Goal: Task Accomplishment & Management: Manage account settings

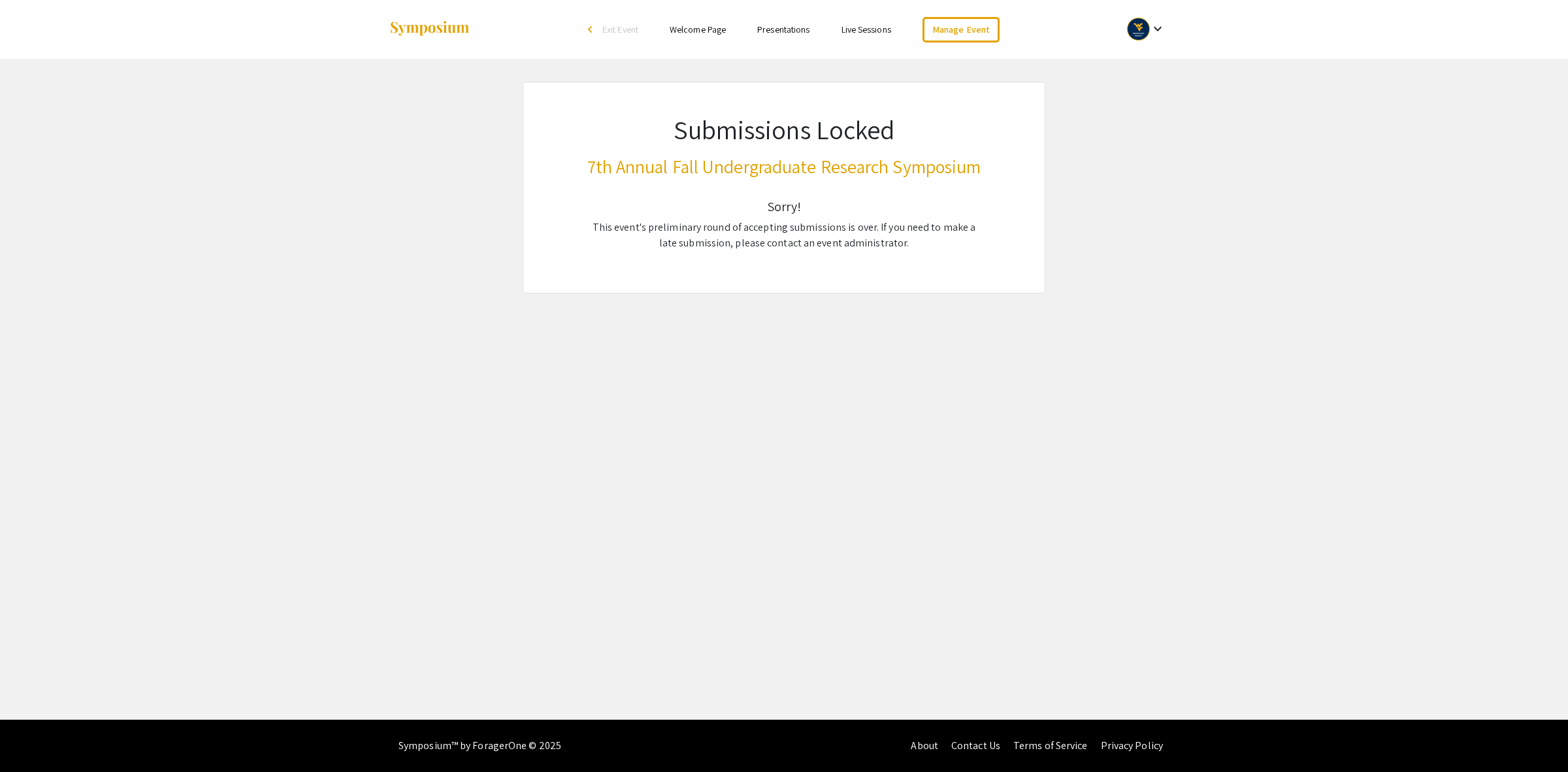
click at [1161, 27] on mat-icon "keyboard_arrow_down" at bounding box center [1157, 29] width 15 height 15
click at [1143, 75] on button "My Account" at bounding box center [1153, 65] width 81 height 32
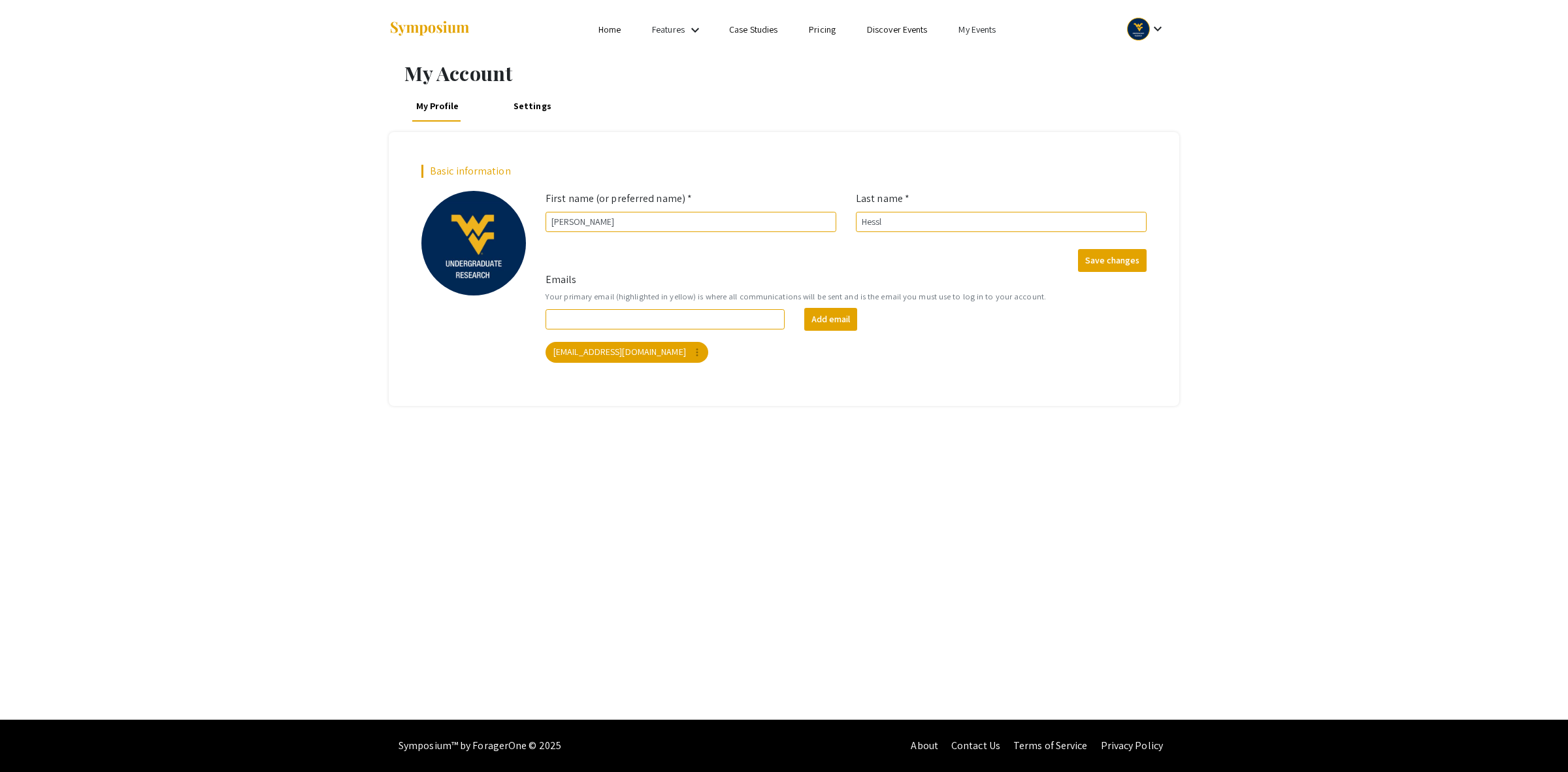
click at [983, 33] on link "My Events" at bounding box center [976, 29] width 37 height 12
click at [983, 57] on button "Events I've organized" at bounding box center [998, 58] width 111 height 32
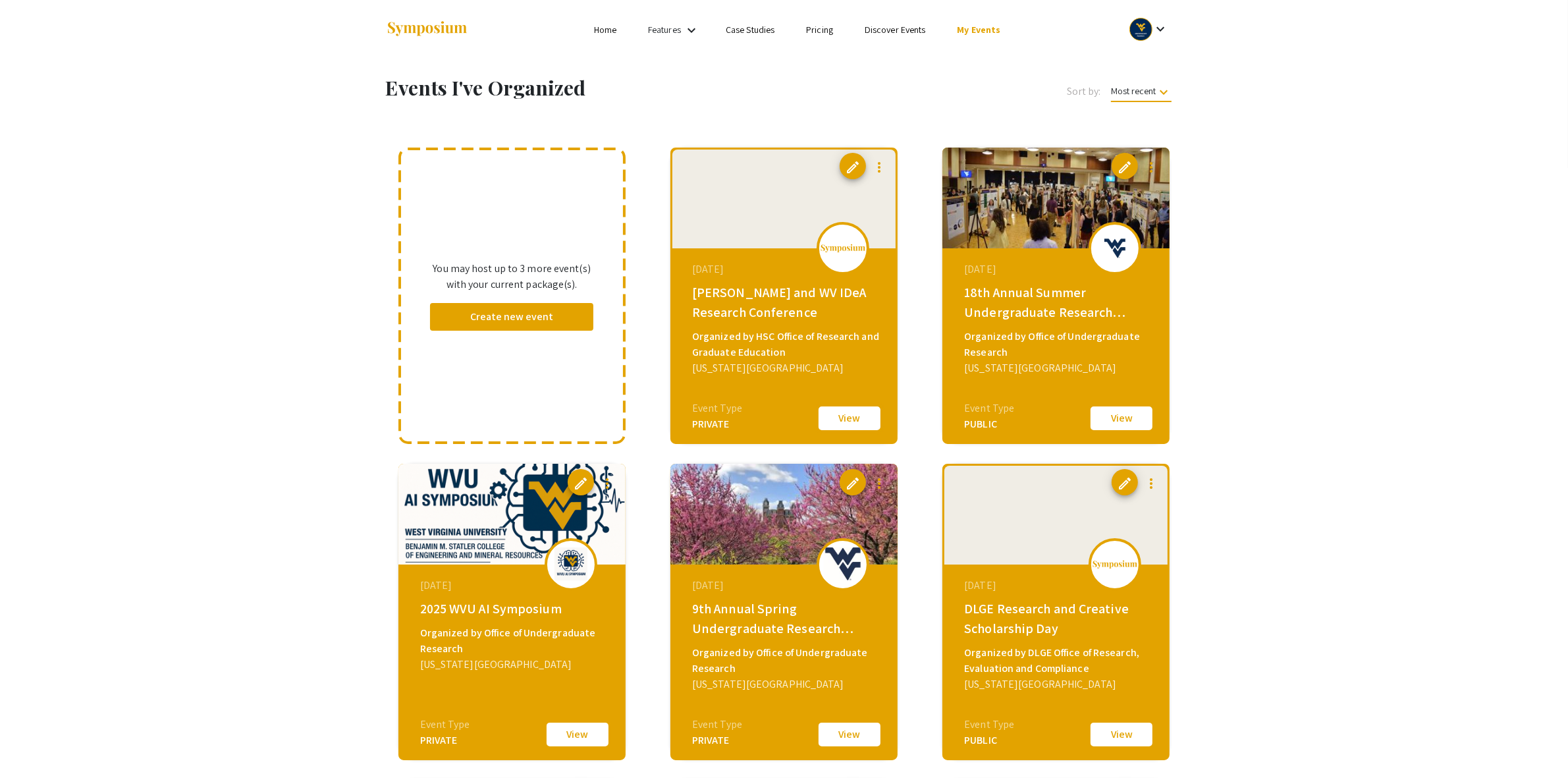
click at [856, 422] on button "View" at bounding box center [849, 418] width 66 height 28
drag, startPoint x: 1129, startPoint y: 168, endPoint x: 1121, endPoint y: 172, distance: 8.9
click at [1129, 168] on span "edit" at bounding box center [1125, 167] width 16 height 16
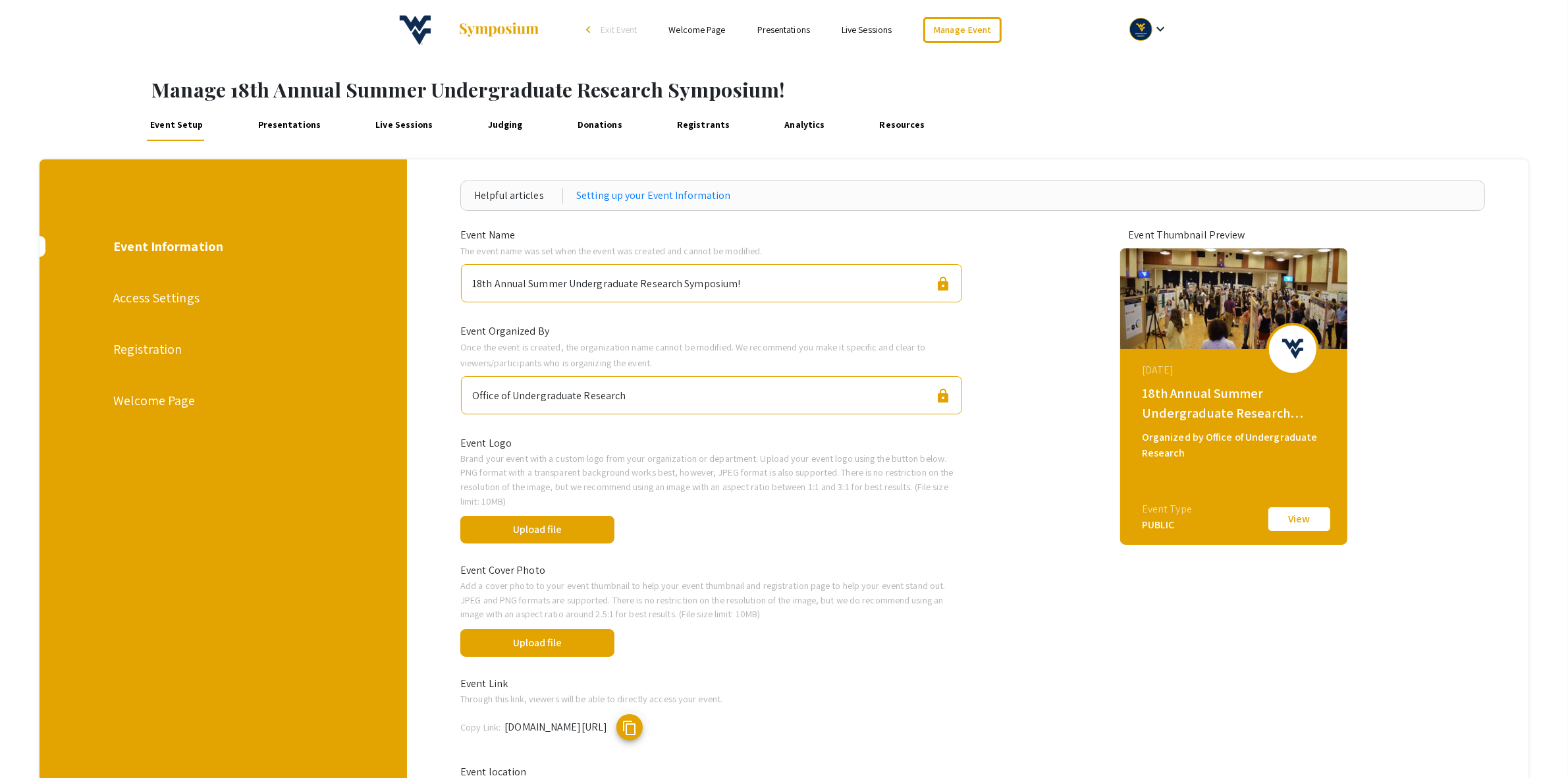
click at [272, 127] on link "Presentations" at bounding box center [290, 125] width 71 height 32
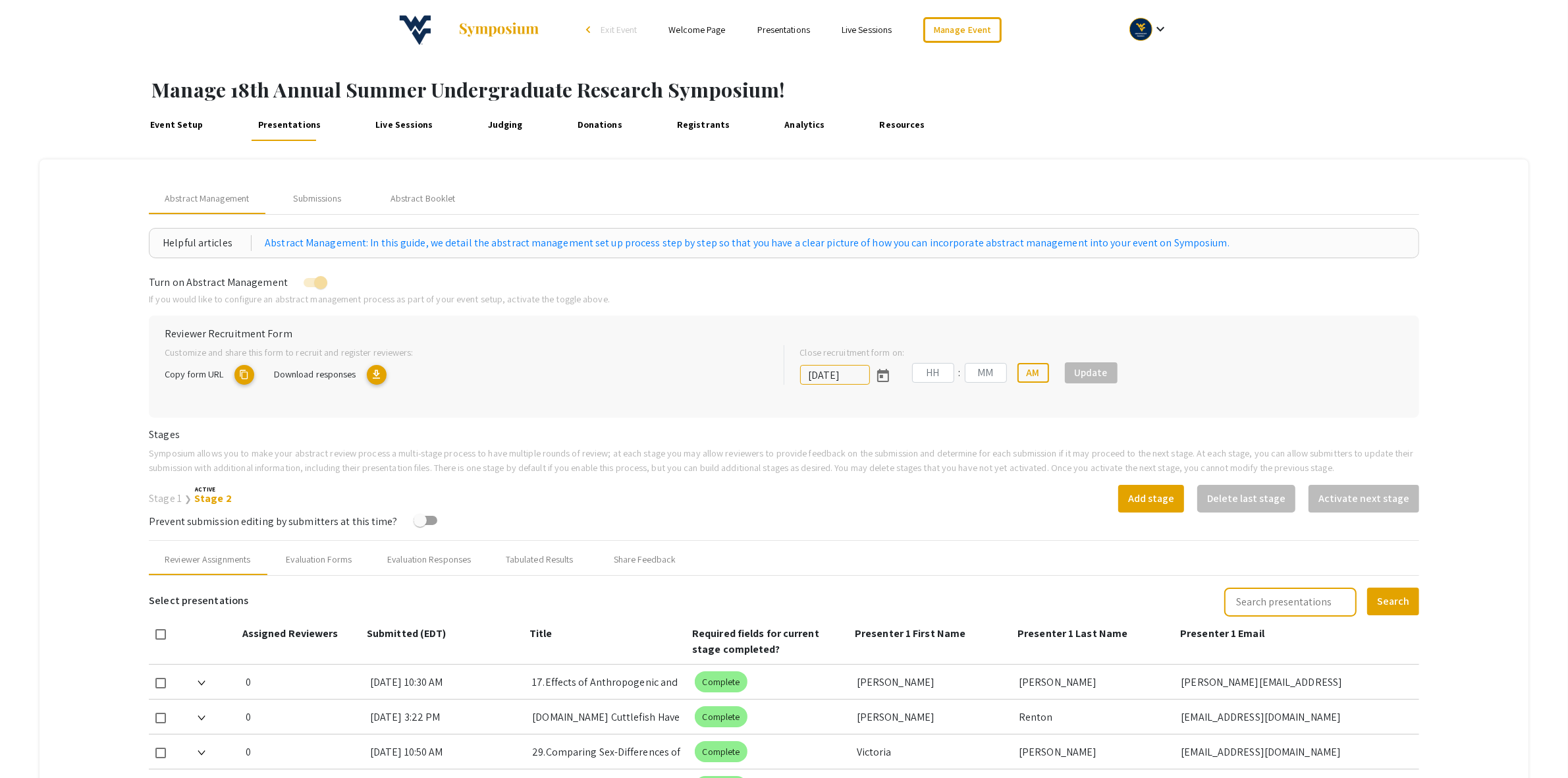
type input "[DATE]"
type input "02"
type input "31"
